Goal: Find specific page/section: Find specific page/section

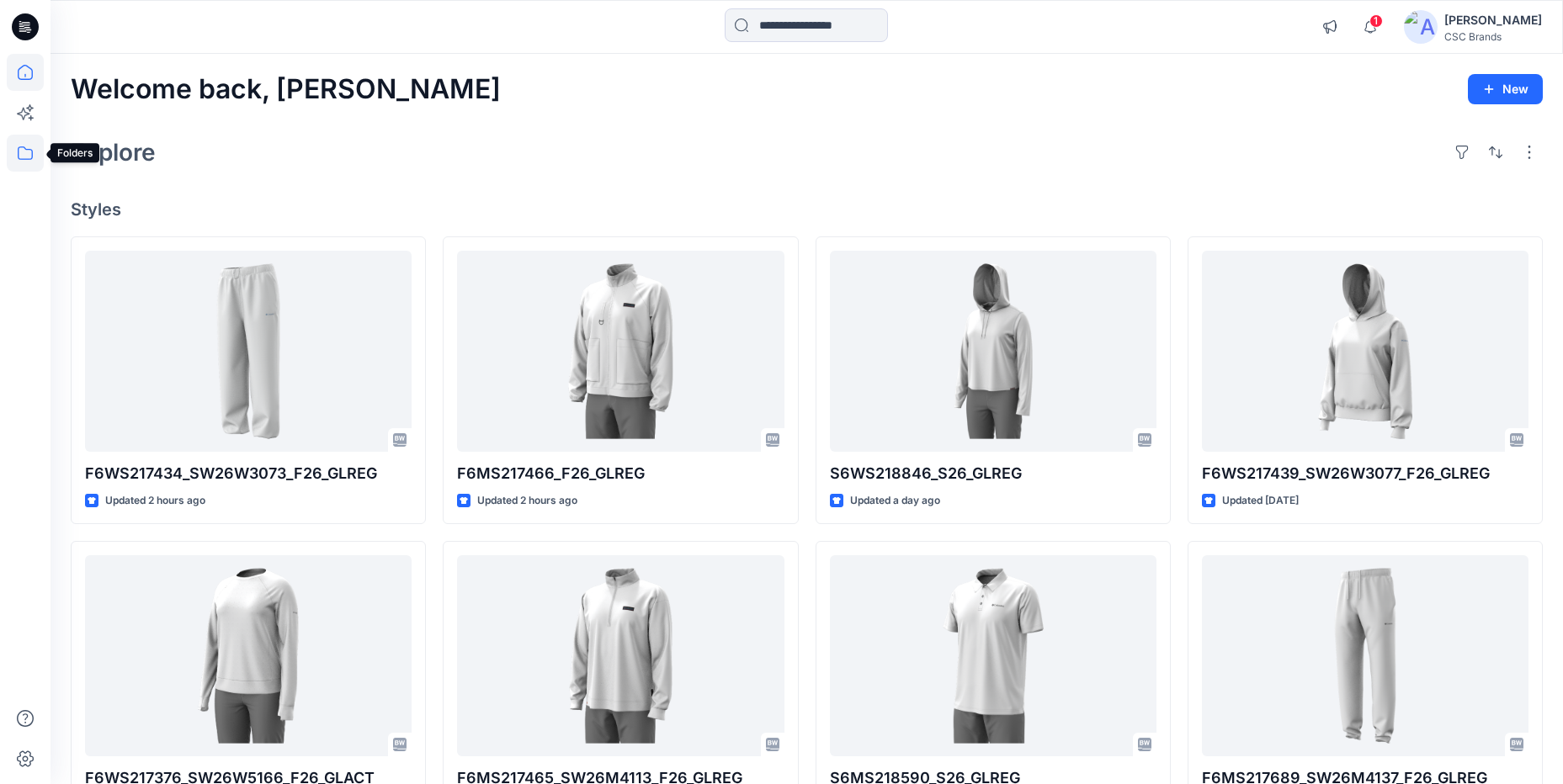
click at [28, 156] on icon at bounding box center [25, 153] width 37 height 37
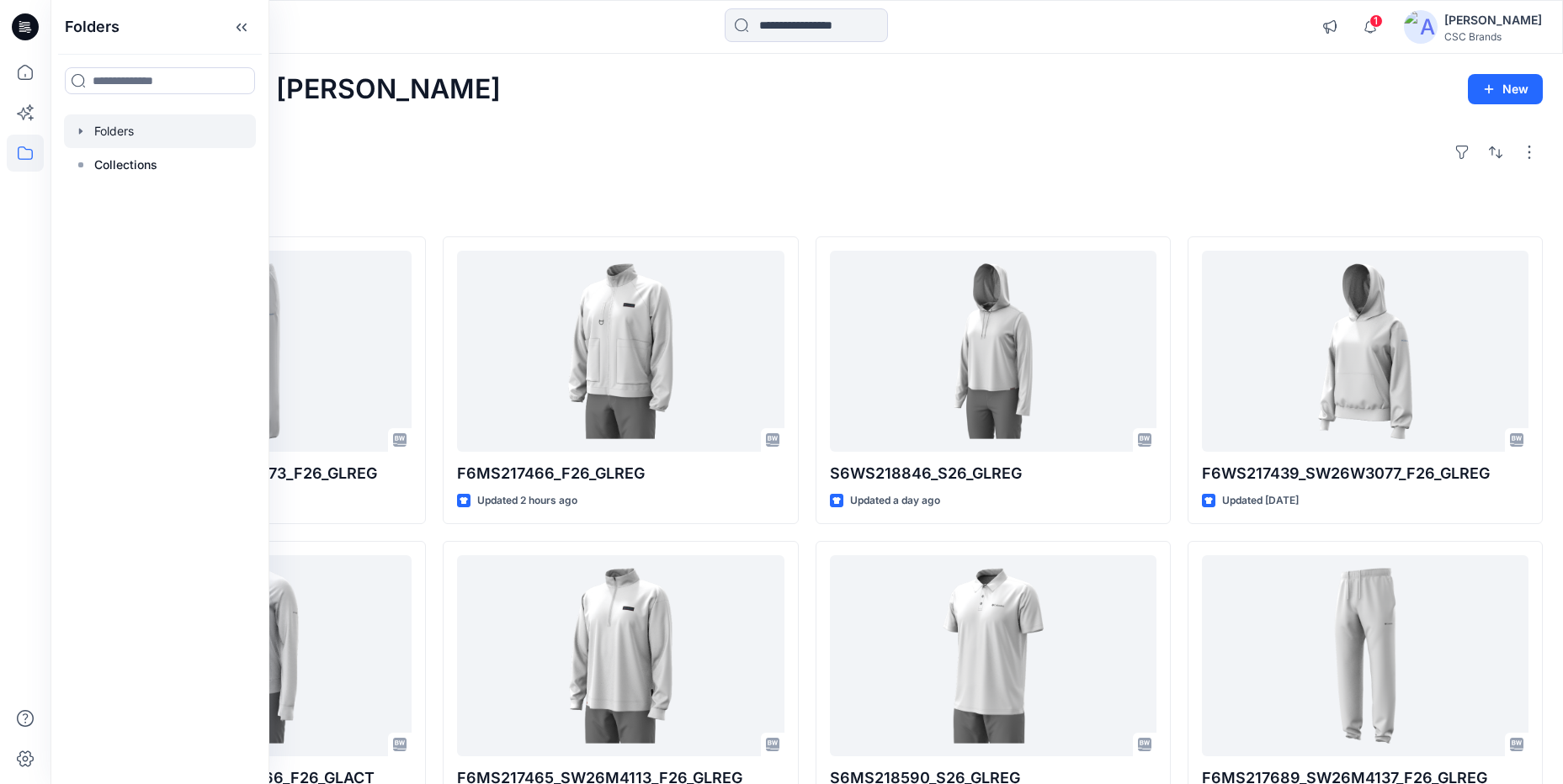
click at [132, 134] on div at bounding box center [160, 131] width 192 height 34
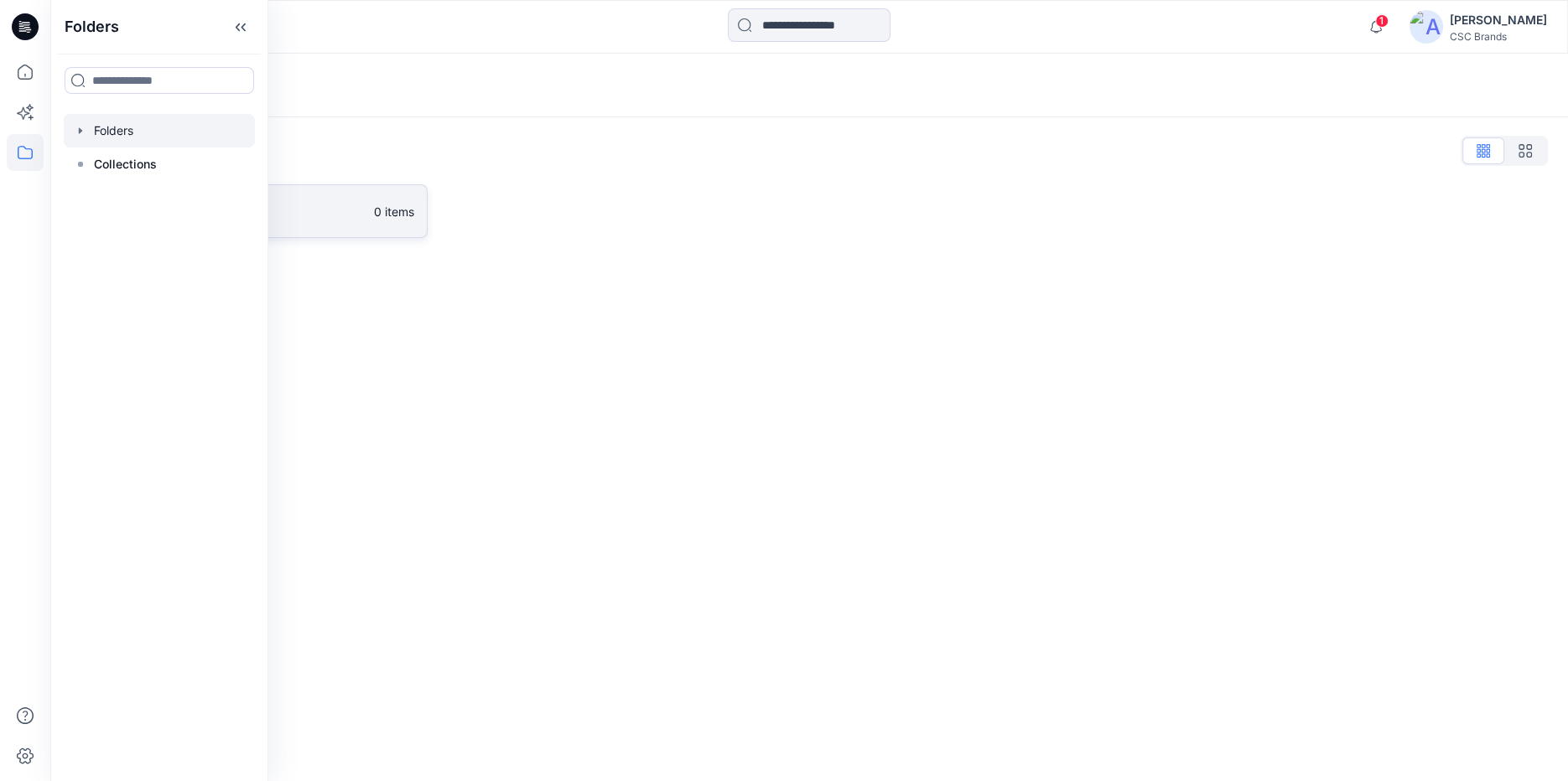
click at [374, 210] on p "0 items" at bounding box center [394, 211] width 40 height 17
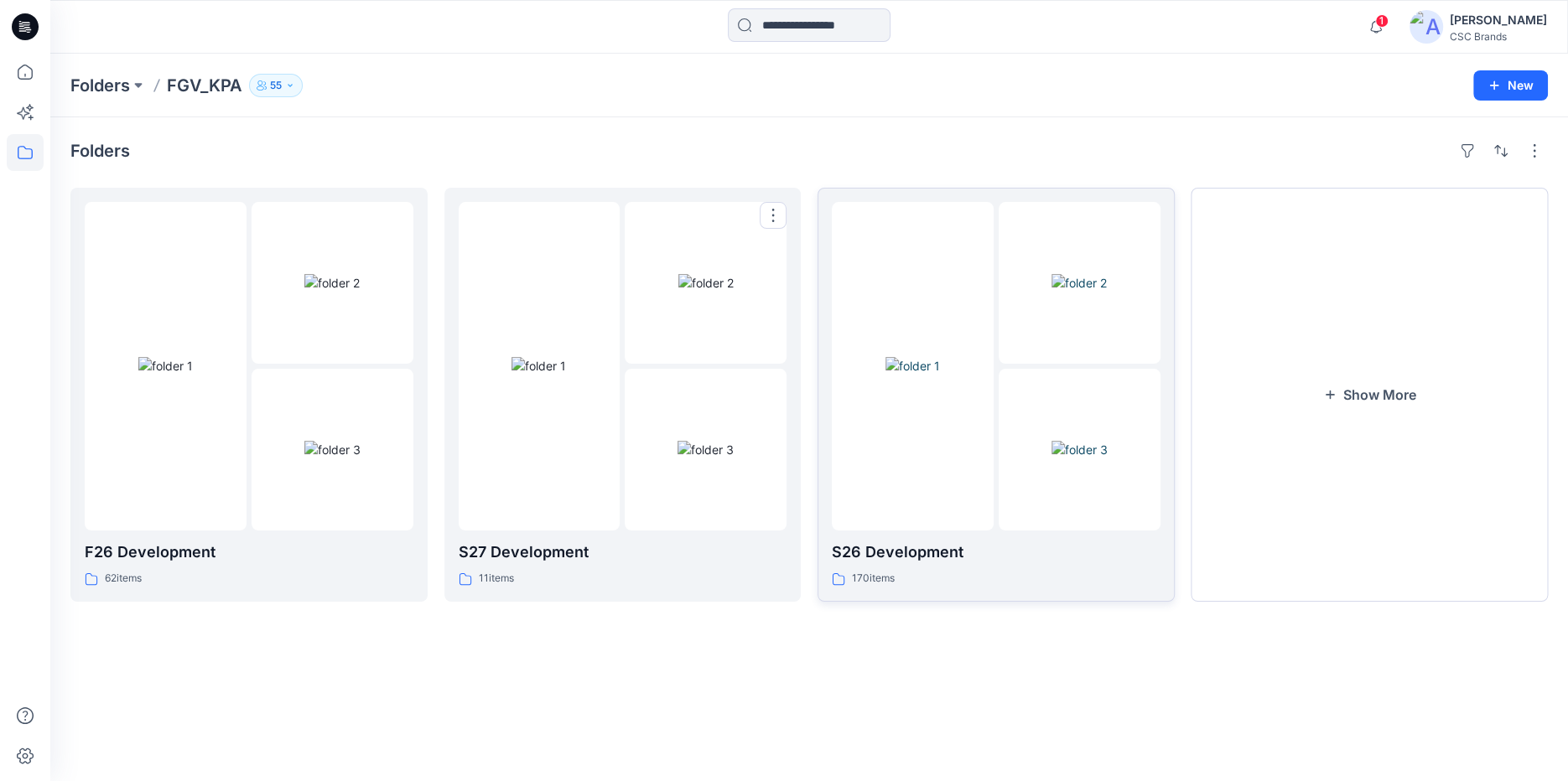
click at [981, 467] on div at bounding box center [913, 366] width 162 height 329
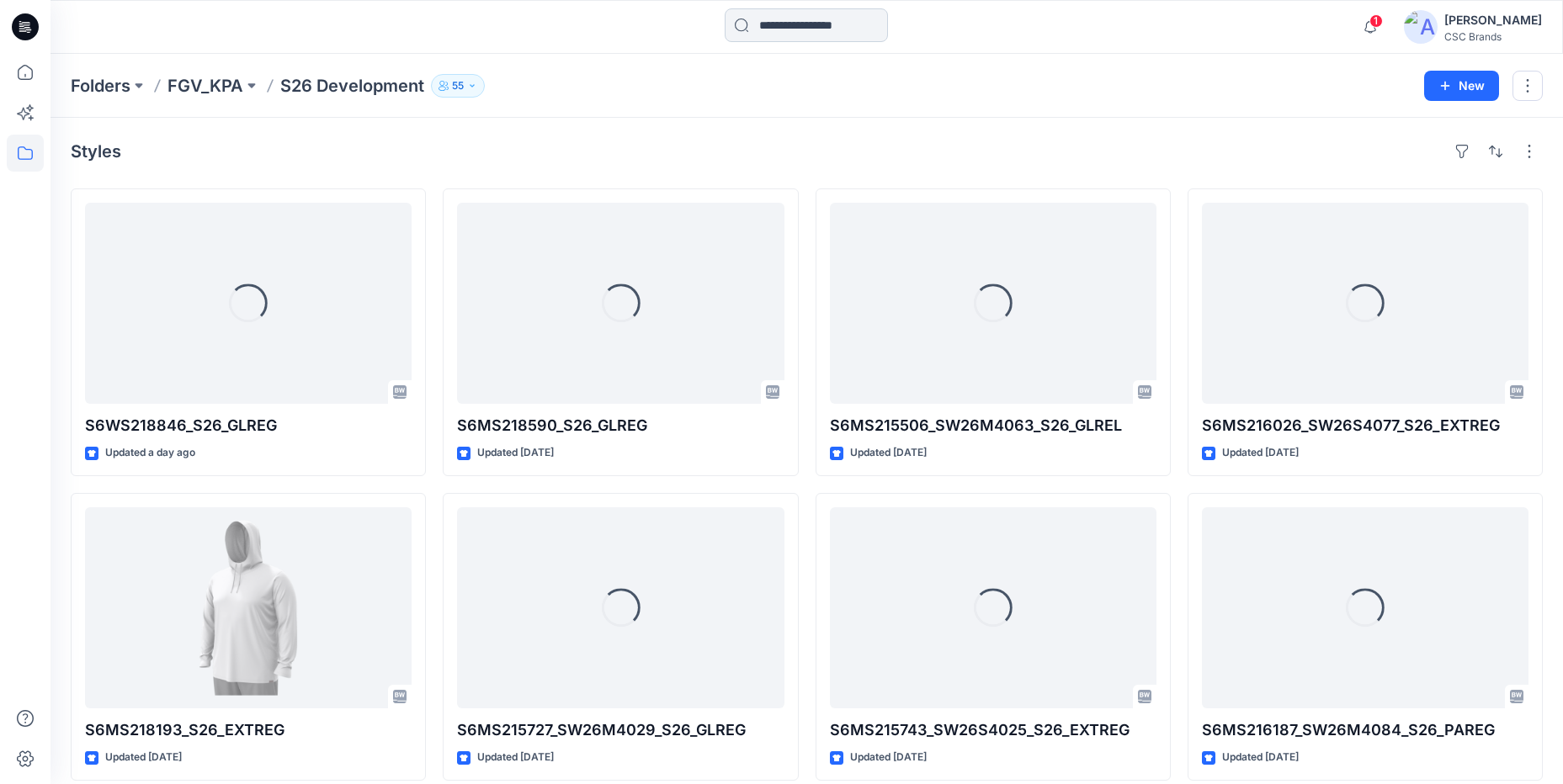
click at [774, 23] on input at bounding box center [806, 25] width 163 height 34
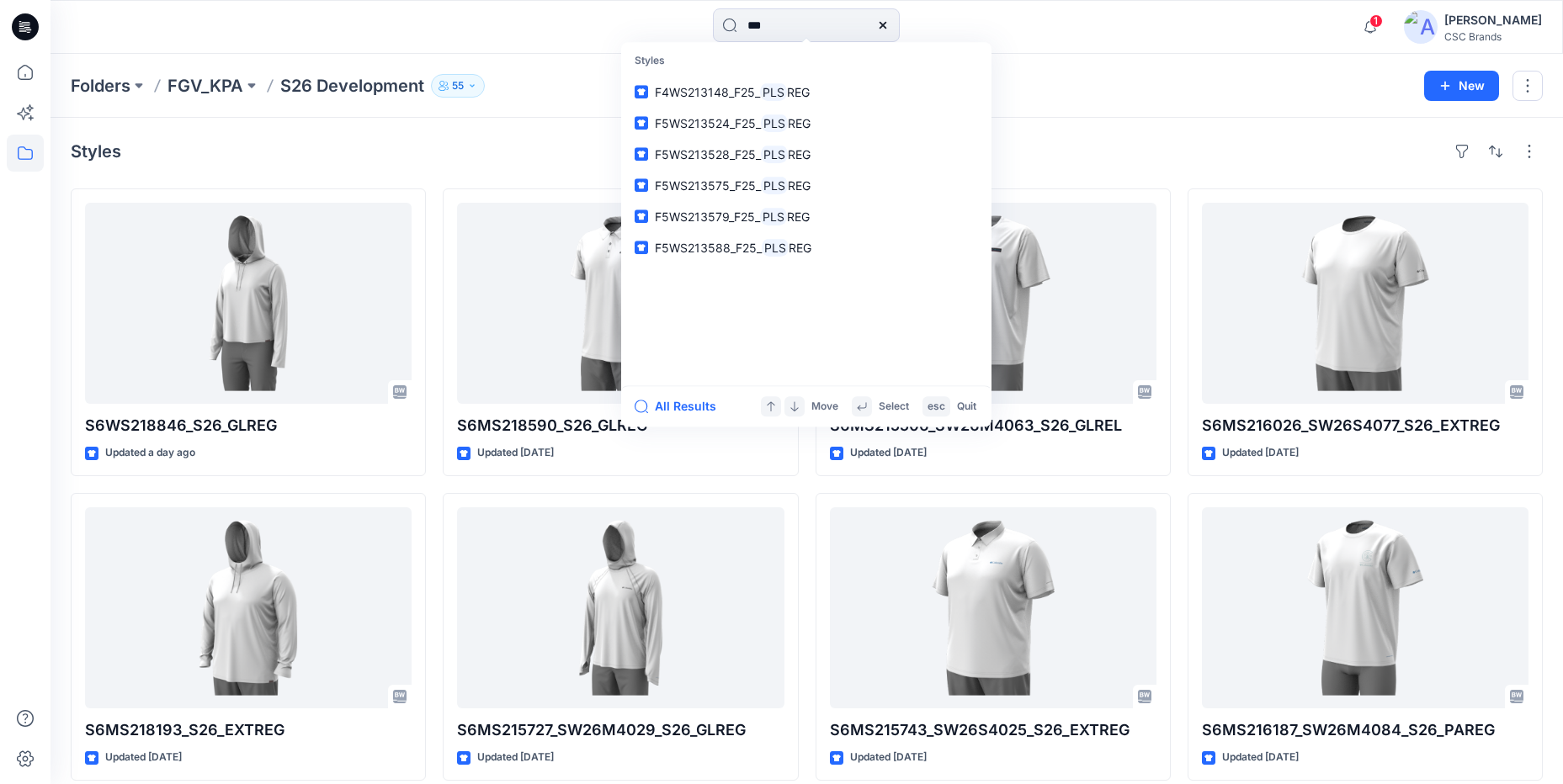
type input "***"
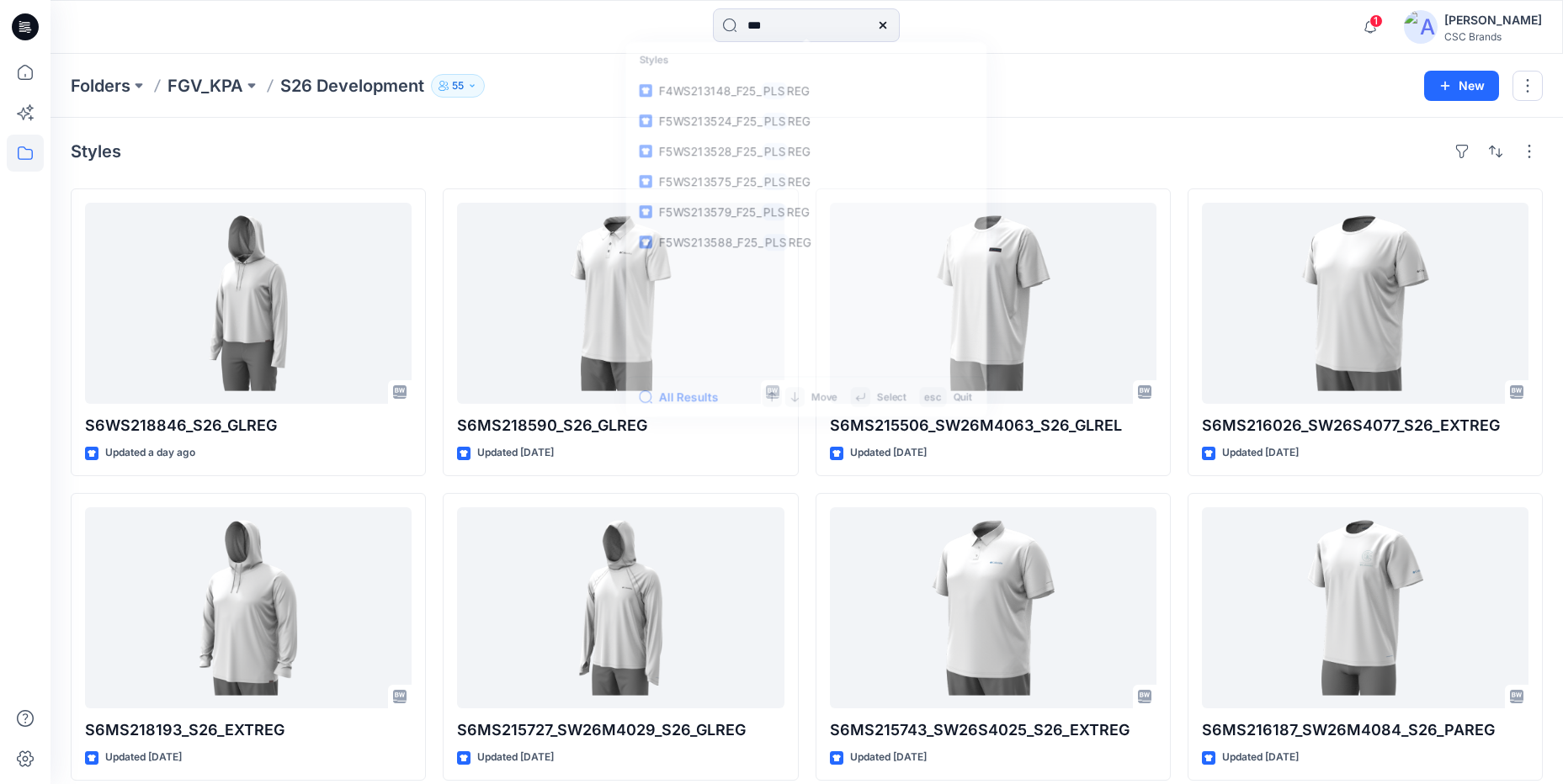
click at [1078, 83] on div "Folders FGV_KPA S26 Development 55" at bounding box center [740, 86] width 1340 height 24
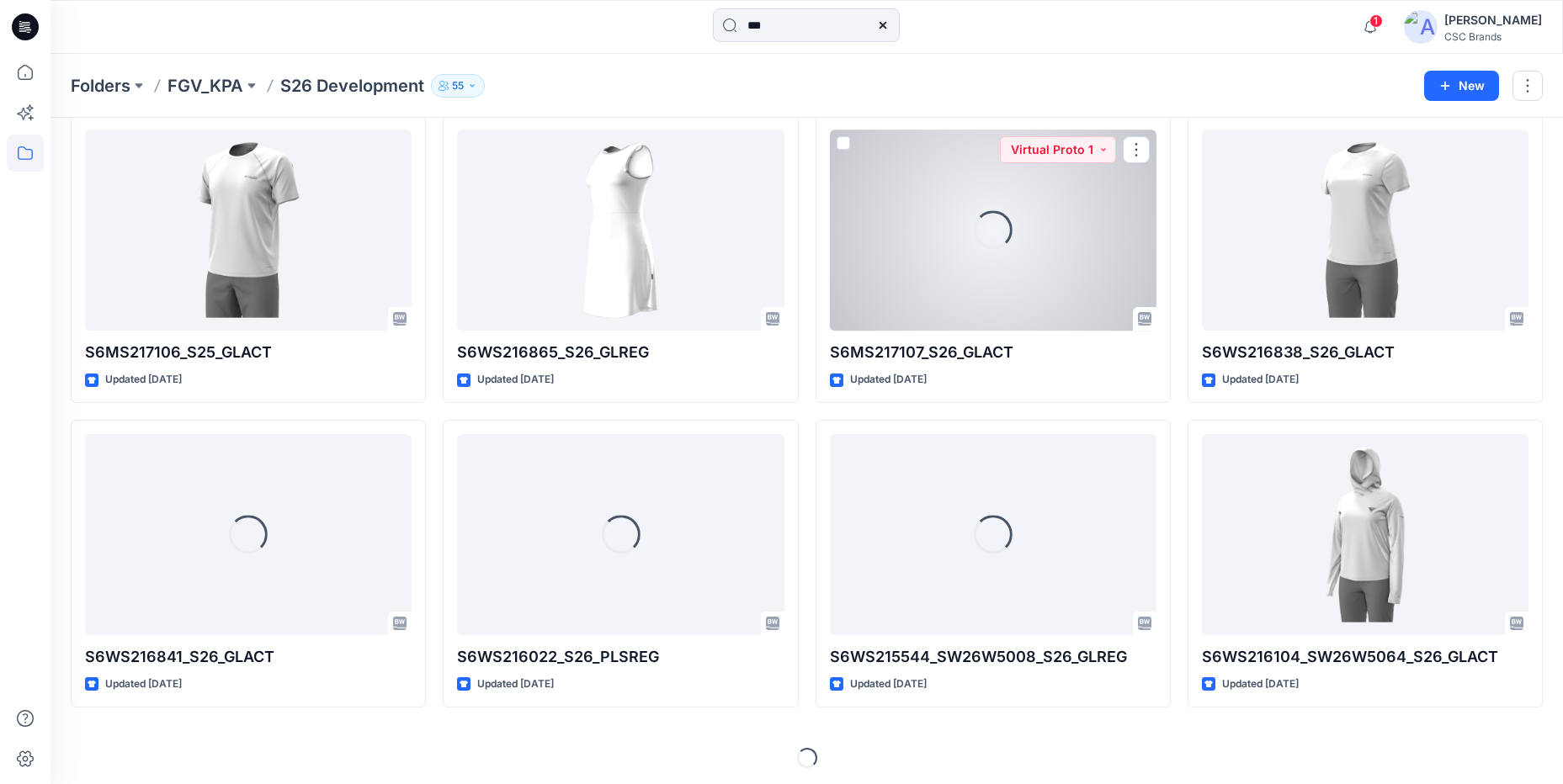
scroll to position [4033, 0]
